Goal: Task Accomplishment & Management: Manage account settings

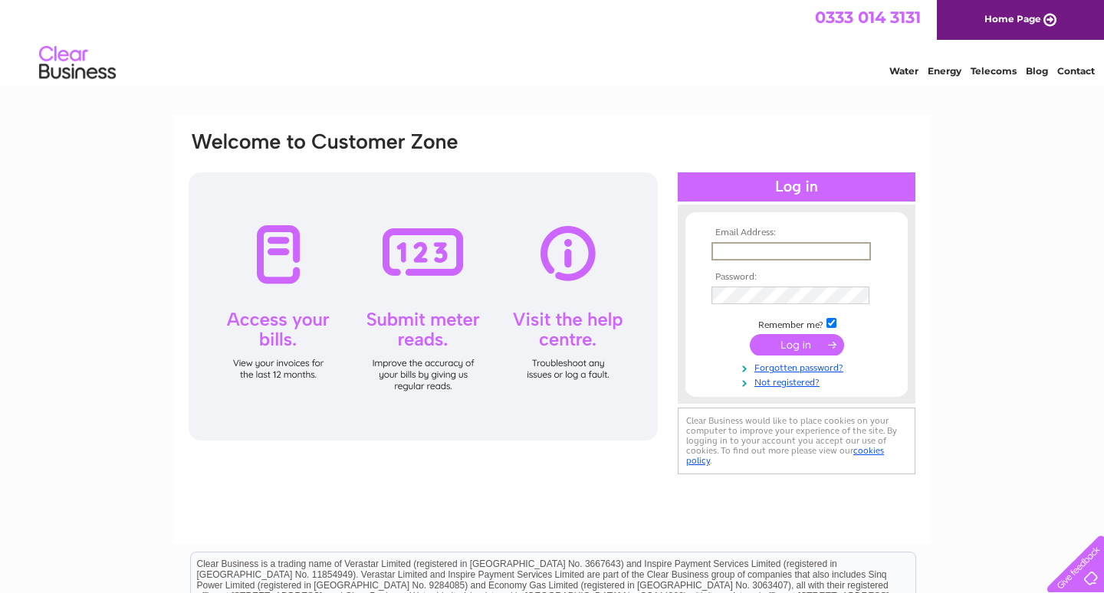
type input "[EMAIL_ADDRESS][DOMAIN_NAME]"
click at [783, 340] on input "submit" at bounding box center [797, 343] width 94 height 21
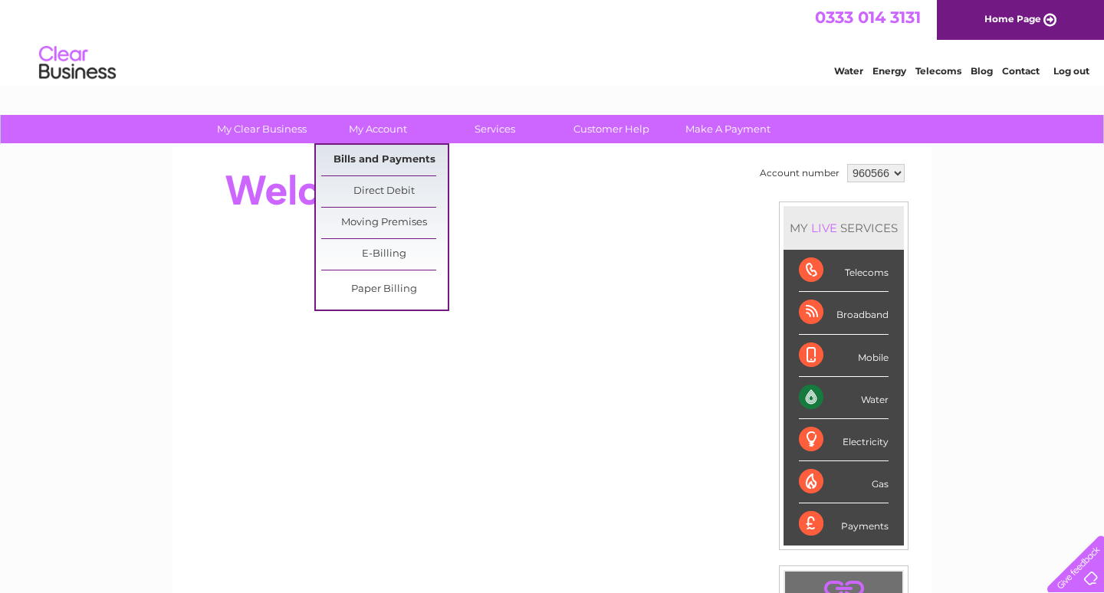
click at [370, 159] on link "Bills and Payments" at bounding box center [384, 160] width 126 height 31
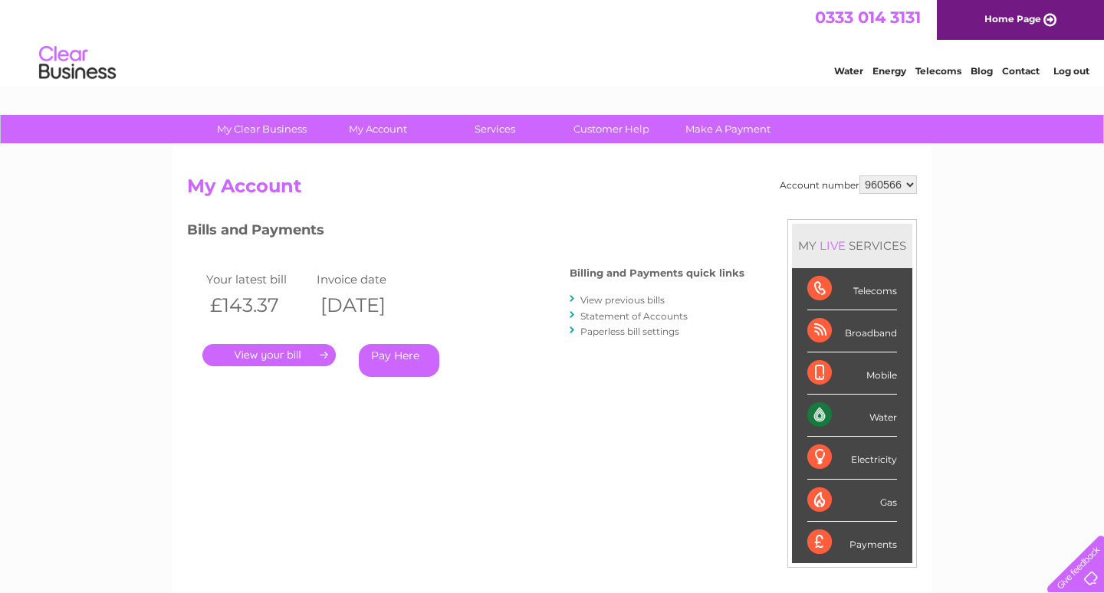
click at [308, 352] on link "." at bounding box center [268, 355] width 133 height 22
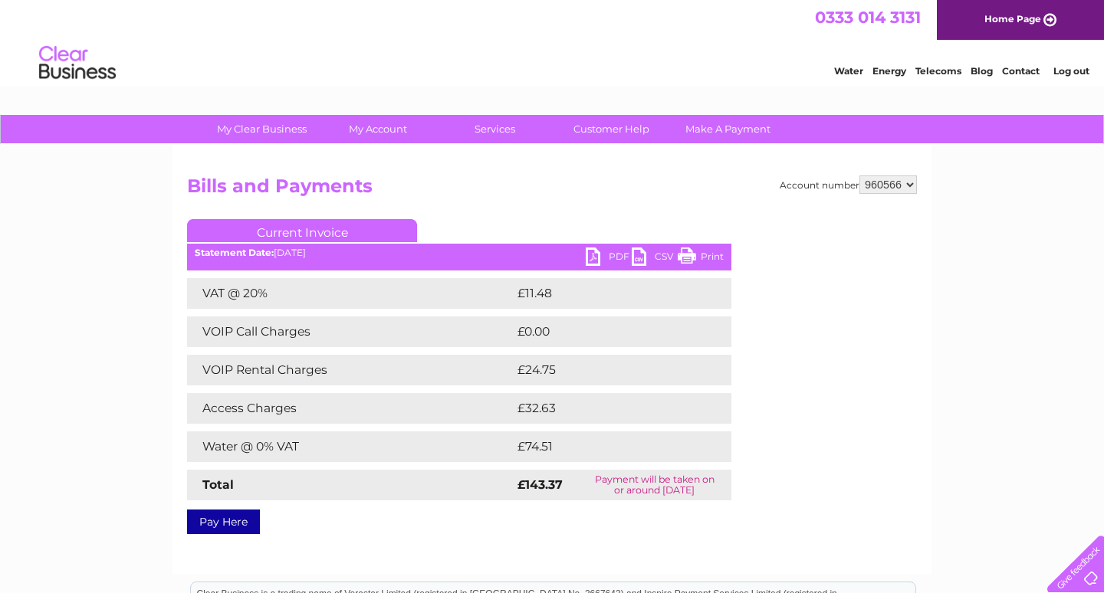
click at [689, 253] on link "Print" at bounding box center [701, 259] width 46 height 22
